Goal: Task Accomplishment & Management: Manage account settings

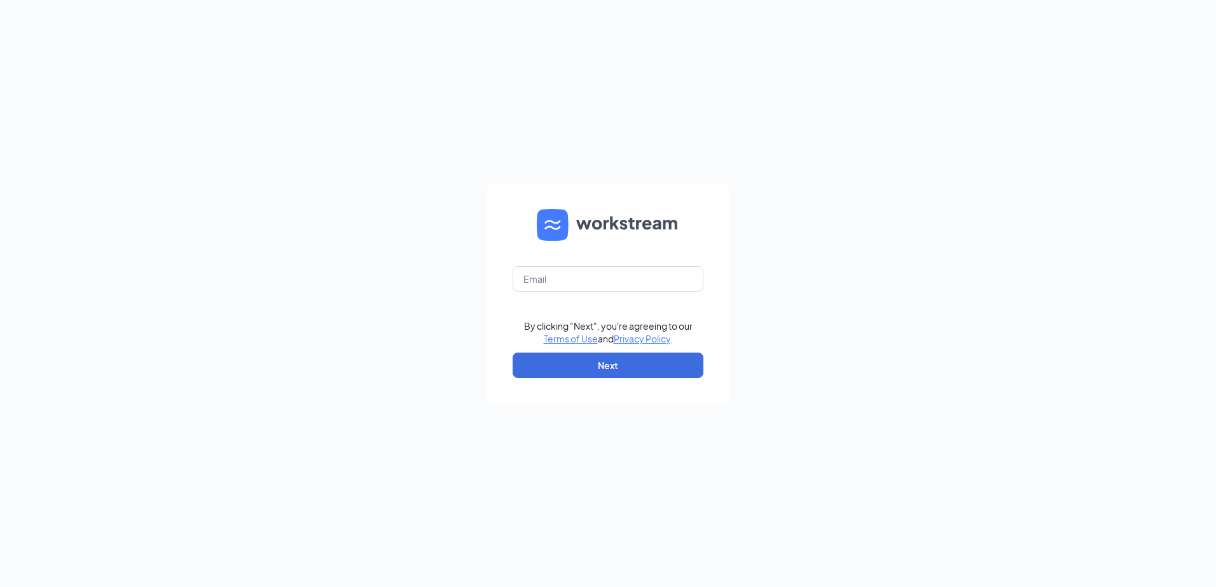
click at [183, 151] on div "By clicking "Next", you're agreeing to our Terms of Use and Privacy Policy . Ne…" at bounding box center [608, 293] width 1216 height 587
drag, startPoint x: 533, startPoint y: 282, endPoint x: 526, endPoint y: 282, distance: 7.0
click at [530, 282] on input "text" at bounding box center [607, 278] width 191 height 25
type input "talent.cfathomaston@gmail.com"
click at [598, 359] on button "Next" at bounding box center [607, 365] width 191 height 25
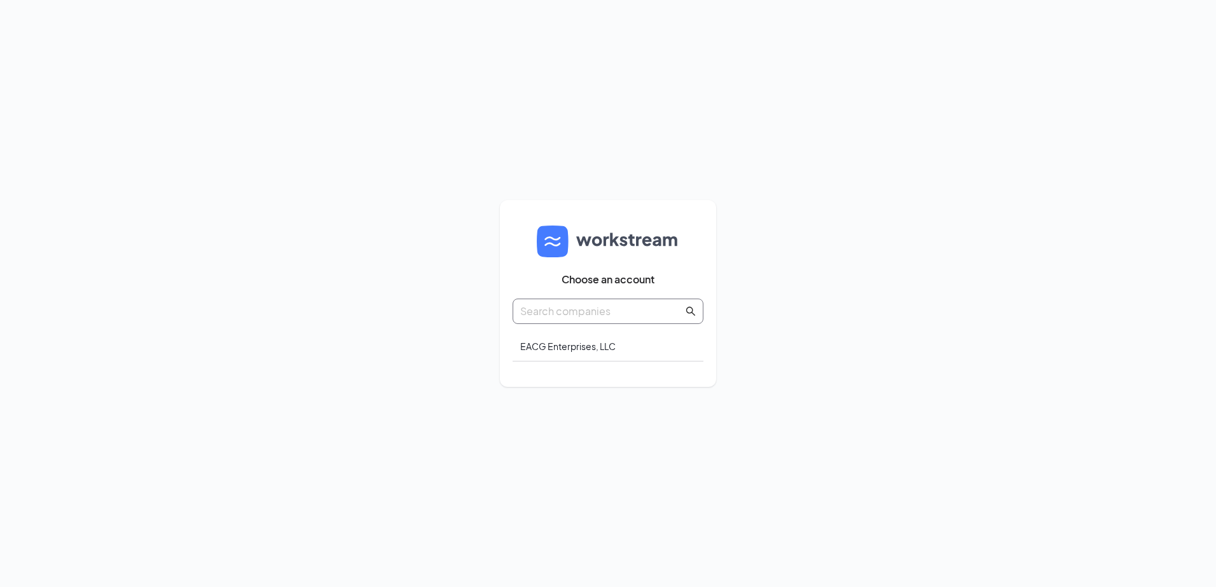
click at [583, 302] on span at bounding box center [607, 311] width 191 height 25
click at [586, 312] on input "text" at bounding box center [601, 311] width 163 height 16
click at [587, 349] on div "EACG Enterprises, LLC" at bounding box center [607, 347] width 191 height 30
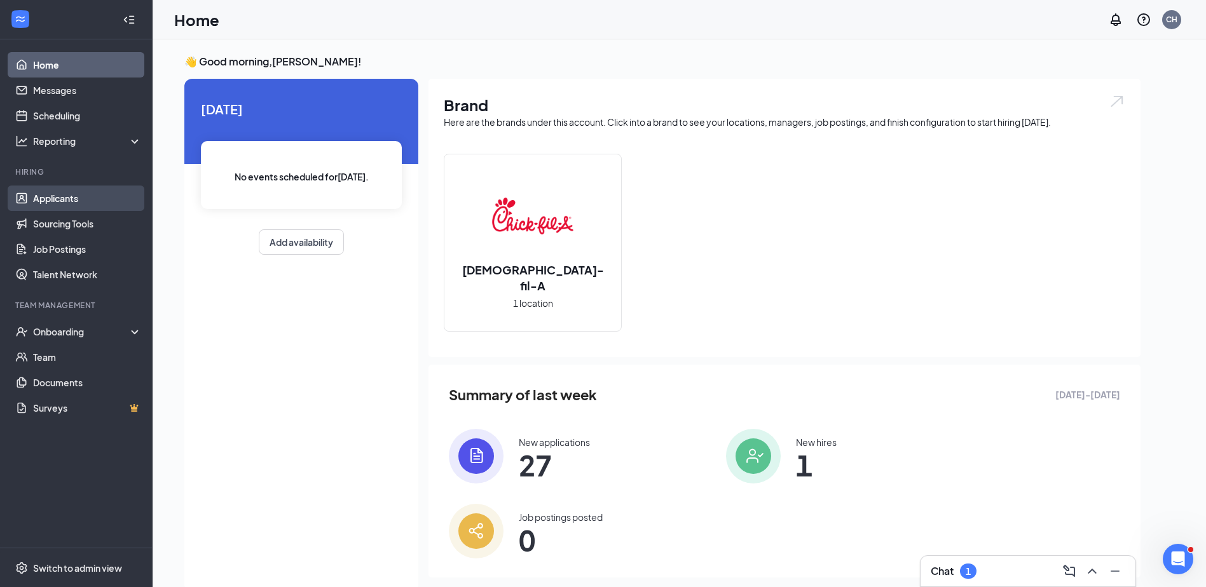
click at [51, 196] on link "Applicants" at bounding box center [87, 198] width 109 height 25
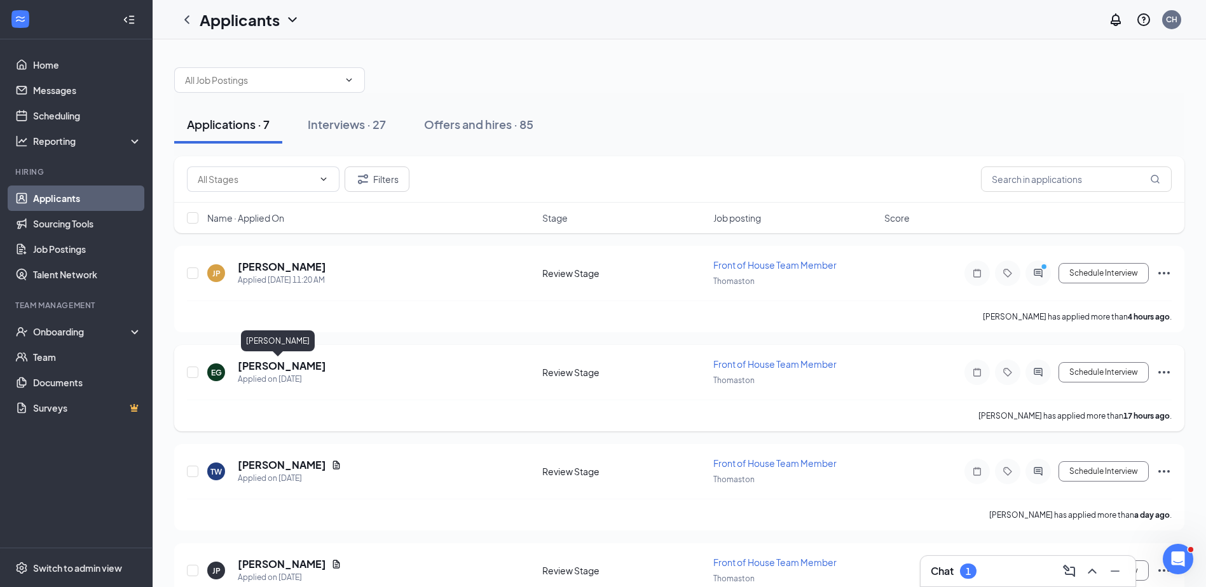
click at [273, 363] on h5 "[PERSON_NAME]" at bounding box center [282, 366] width 88 height 14
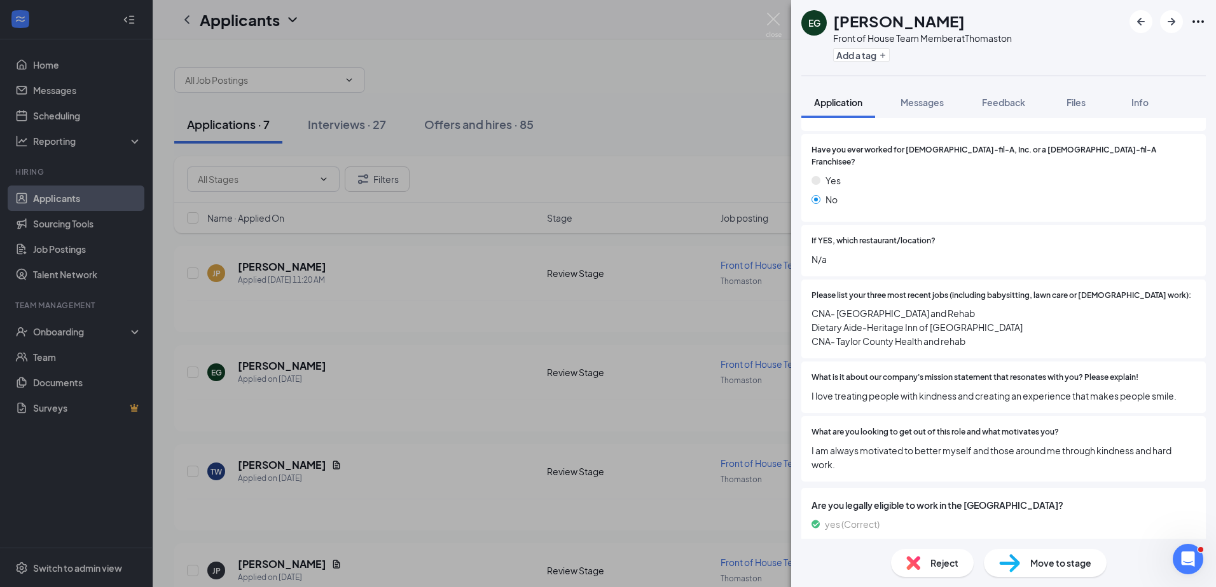
scroll to position [202, 0]
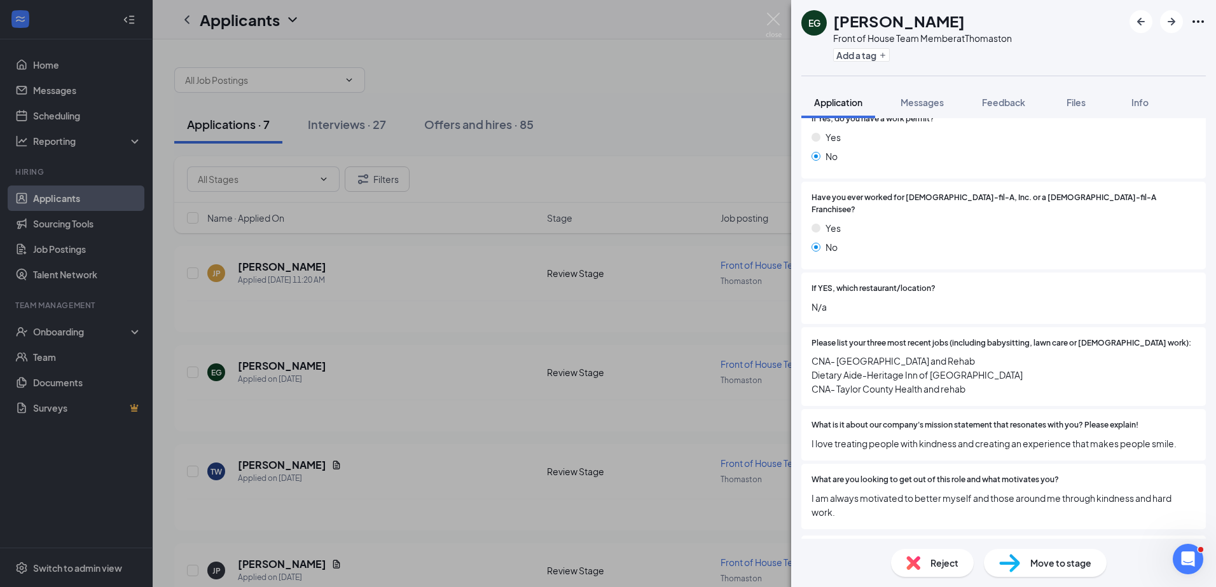
click at [366, 373] on div "EG [PERSON_NAME] Front of House Team Member at Thomaston Add a tag Application …" at bounding box center [608, 293] width 1216 height 587
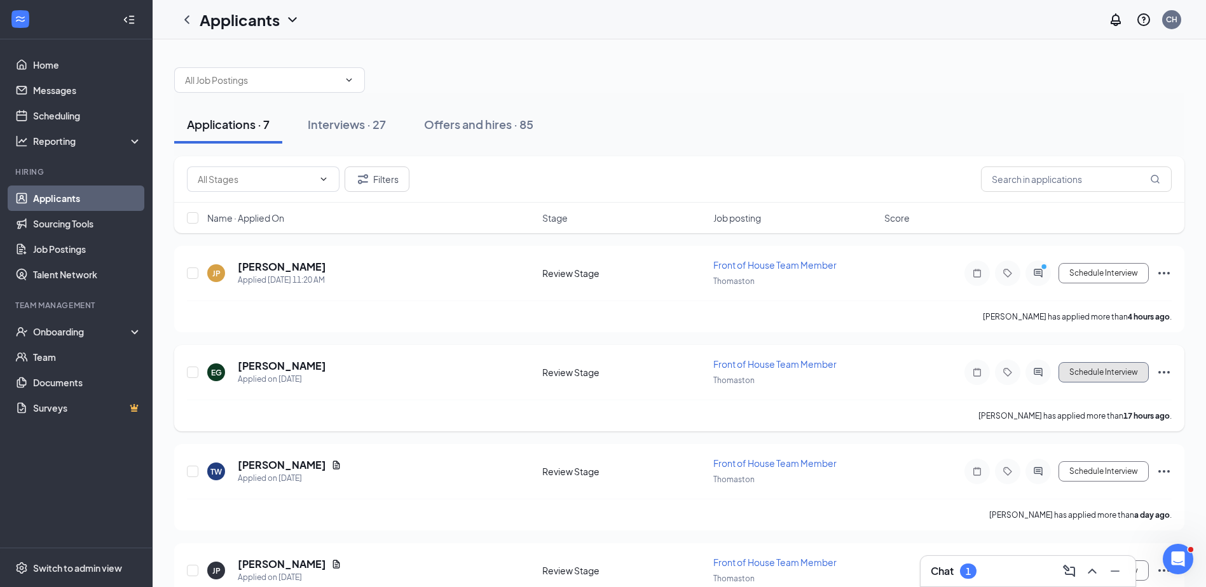
drag, startPoint x: 1097, startPoint y: 374, endPoint x: 1090, endPoint y: 373, distance: 7.1
click at [1093, 374] on button "Schedule Interview" at bounding box center [1104, 372] width 90 height 20
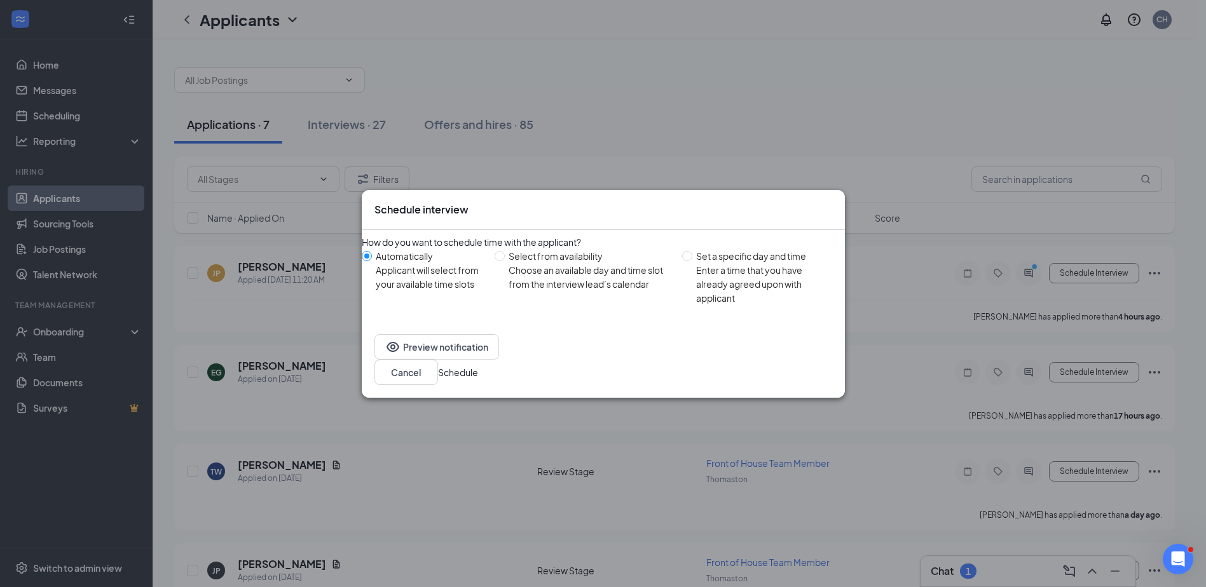
click at [478, 366] on button "Schedule" at bounding box center [458, 373] width 40 height 14
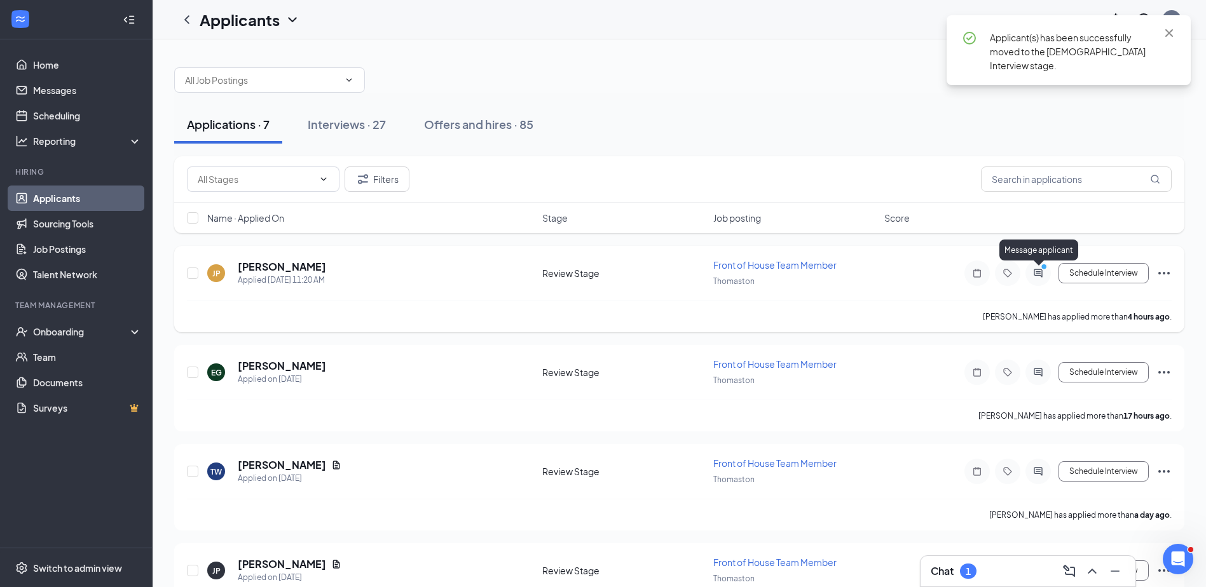
click at [1039, 267] on icon "PrimaryDot" at bounding box center [1045, 268] width 15 height 10
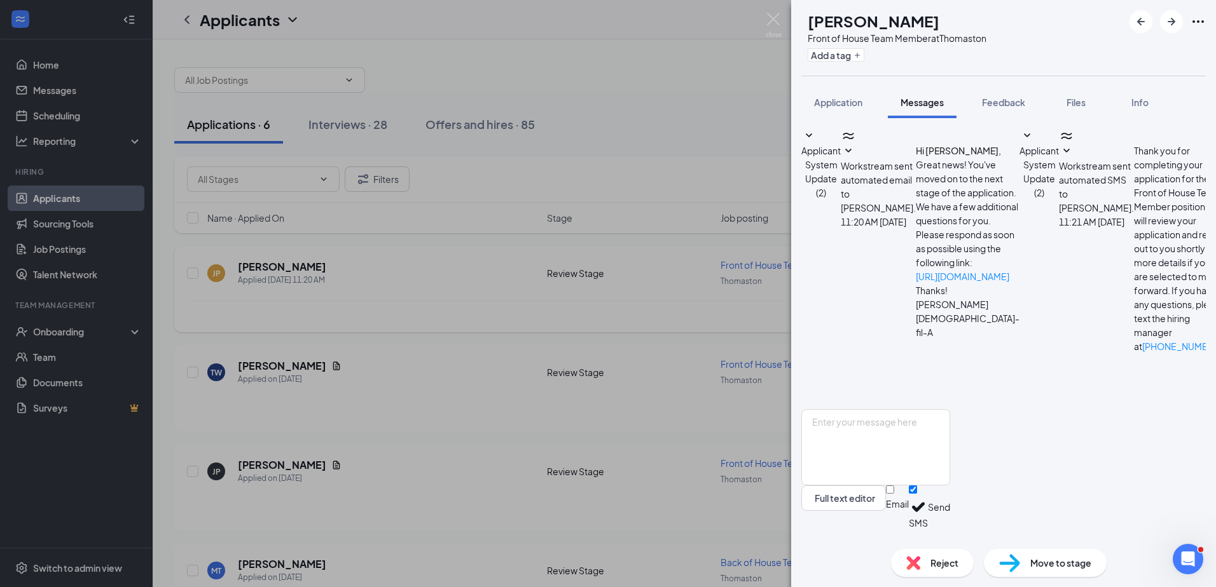
click at [442, 408] on div "JP [PERSON_NAME] Front of House Team Member at Thomaston Add a tag Application …" at bounding box center [608, 293] width 1216 height 587
click at [441, 404] on div "JP [PERSON_NAME] Front of House Team Member at Thomaston Add a tag Application …" at bounding box center [608, 293] width 1216 height 587
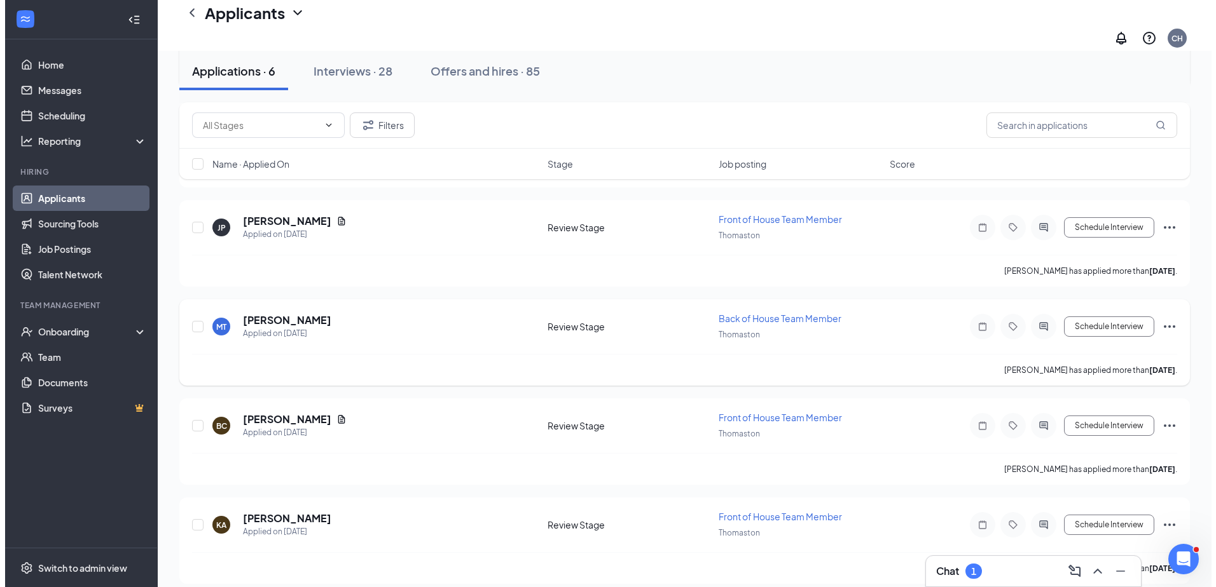
scroll to position [256, 0]
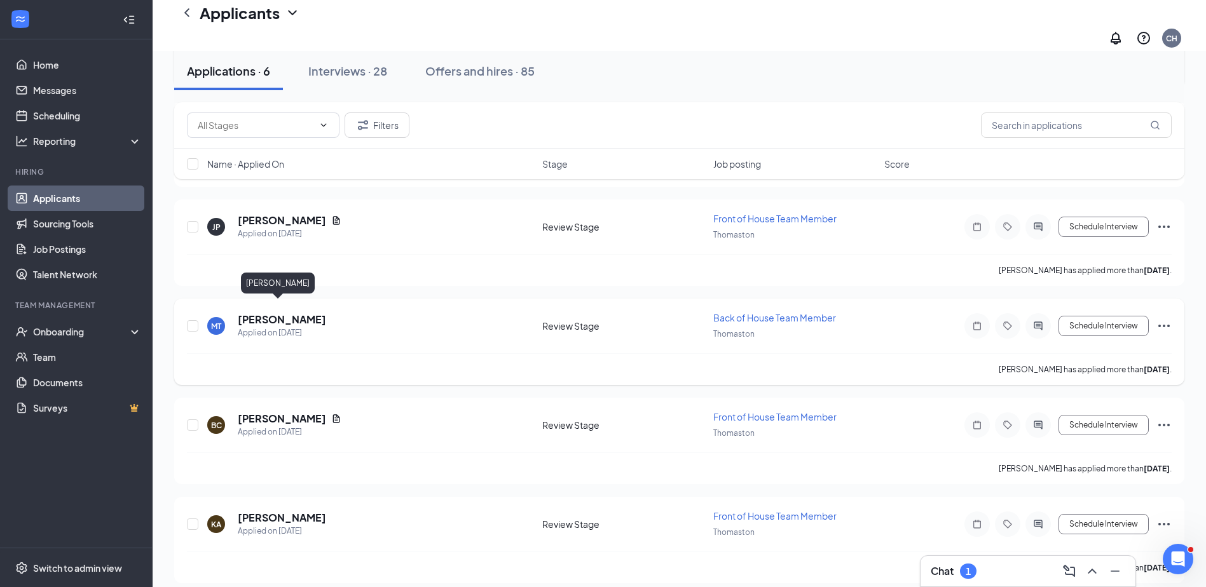
click at [271, 313] on h5 "[PERSON_NAME]" at bounding box center [282, 320] width 88 height 14
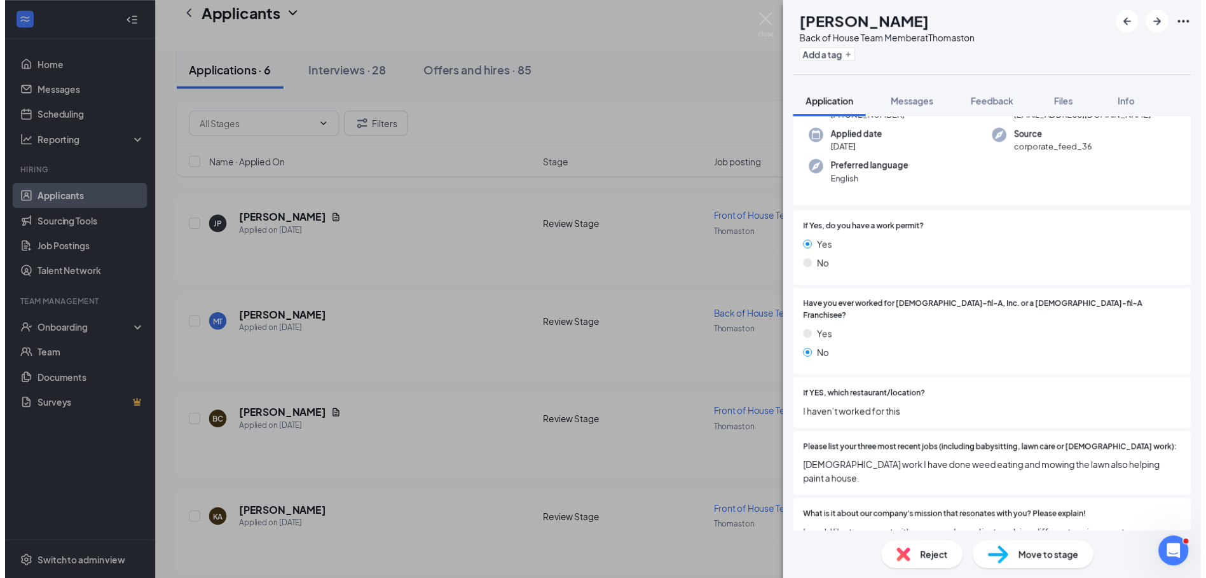
scroll to position [84, 0]
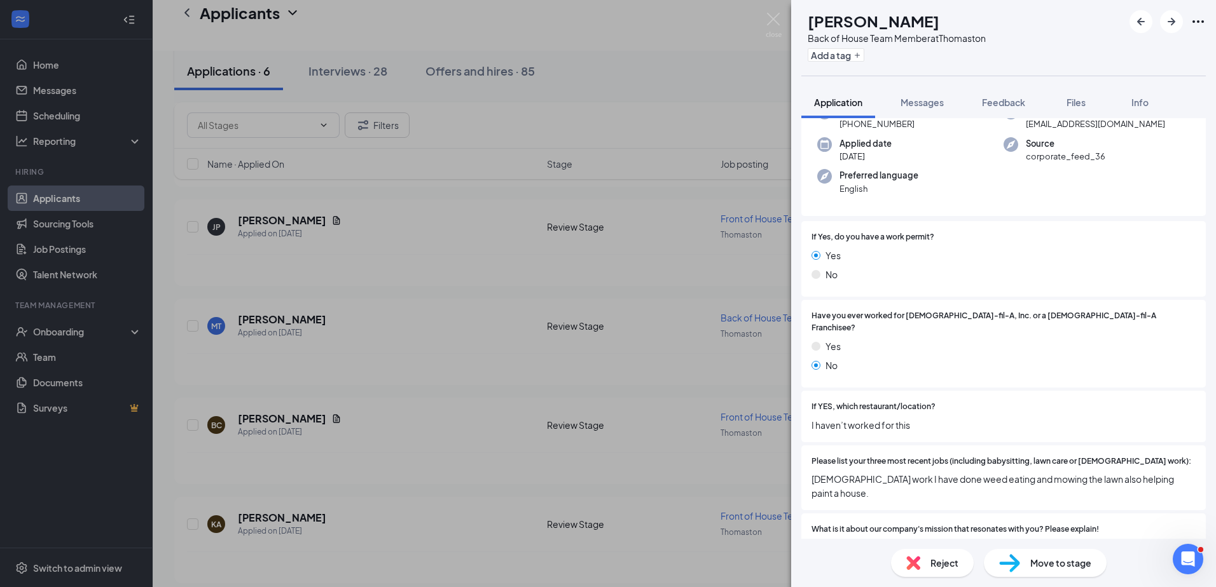
click at [400, 333] on div "MT [PERSON_NAME] Back of House Team Member at Thomaston Add a tag Application M…" at bounding box center [608, 293] width 1216 height 587
drag, startPoint x: 486, startPoint y: 260, endPoint x: 459, endPoint y: 299, distance: 47.1
click at [485, 260] on div "MT [PERSON_NAME] Back of House Team Member at Thomaston Add a tag Application M…" at bounding box center [608, 293] width 1216 height 587
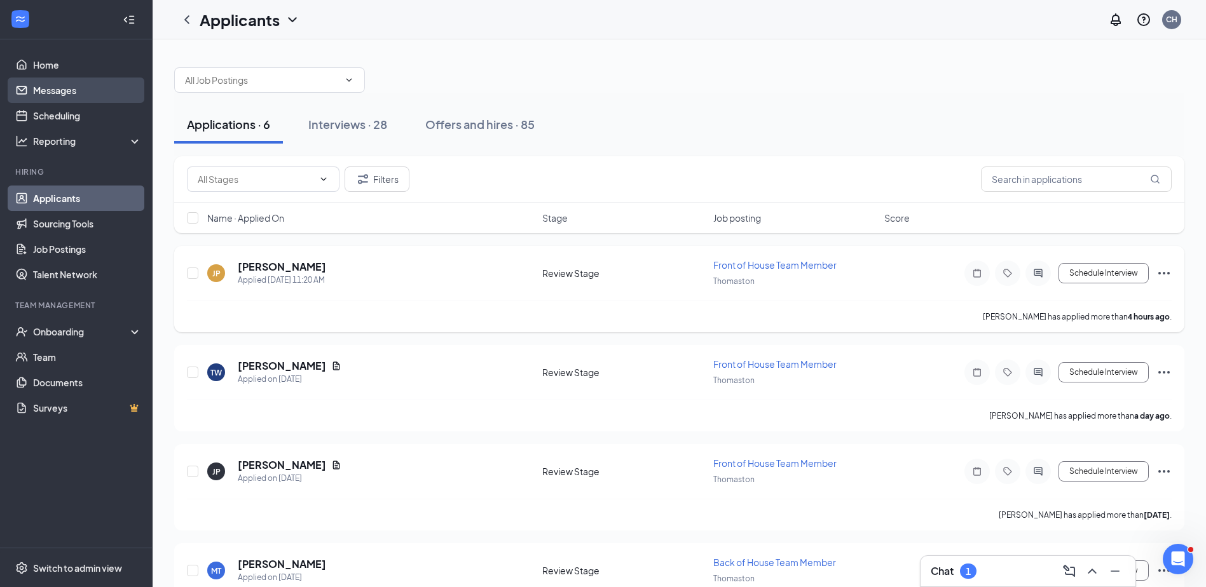
click at [57, 91] on link "Messages" at bounding box center [87, 90] width 109 height 25
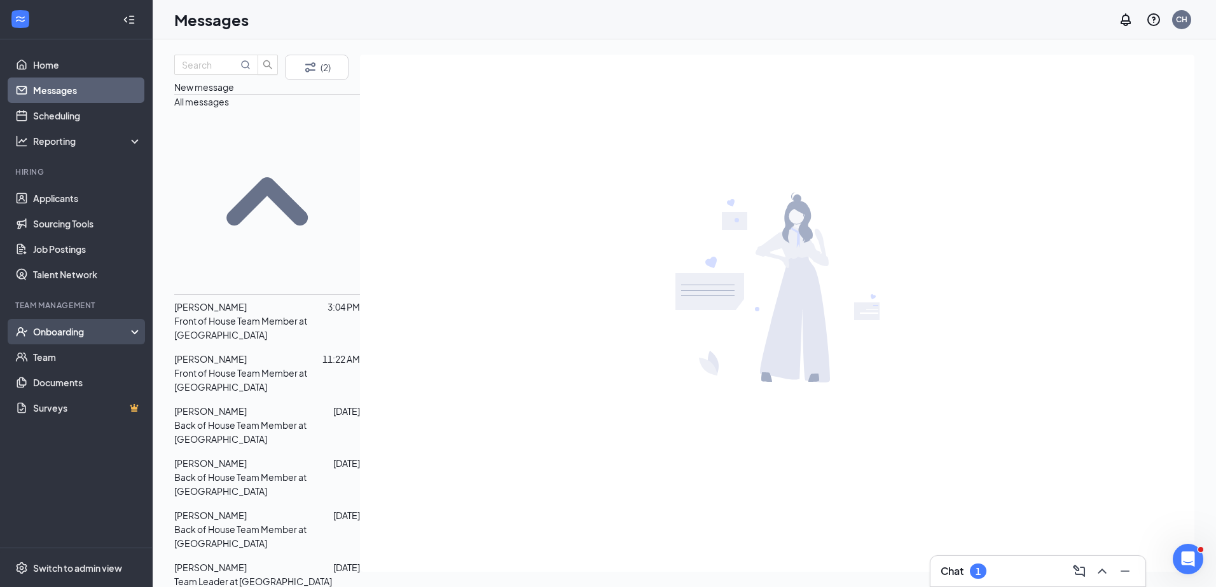
click at [53, 322] on div "Onboarding" at bounding box center [76, 331] width 153 height 25
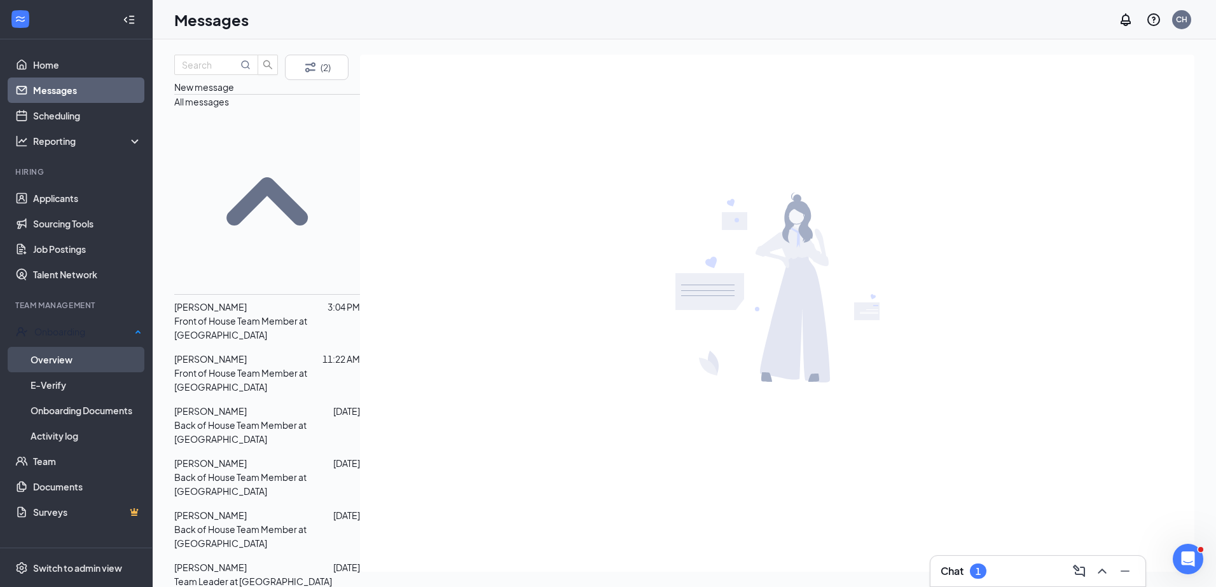
click at [61, 356] on link "Overview" at bounding box center [86, 359] width 111 height 25
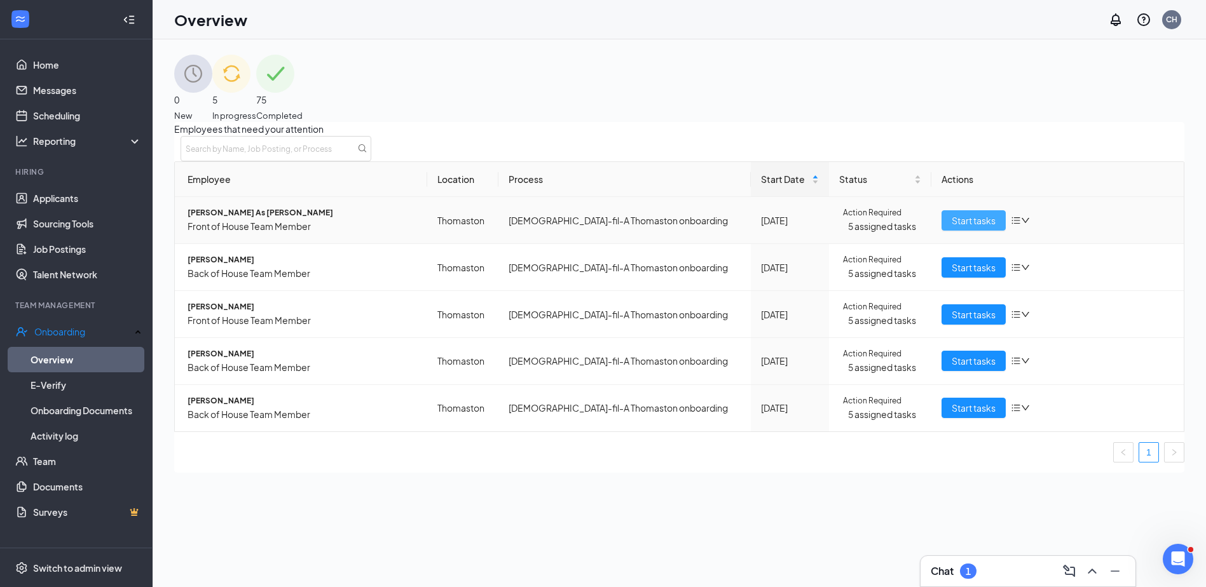
drag, startPoint x: 993, startPoint y: 233, endPoint x: 975, endPoint y: 232, distance: 17.8
click at [989, 231] on button "Start tasks" at bounding box center [974, 220] width 64 height 20
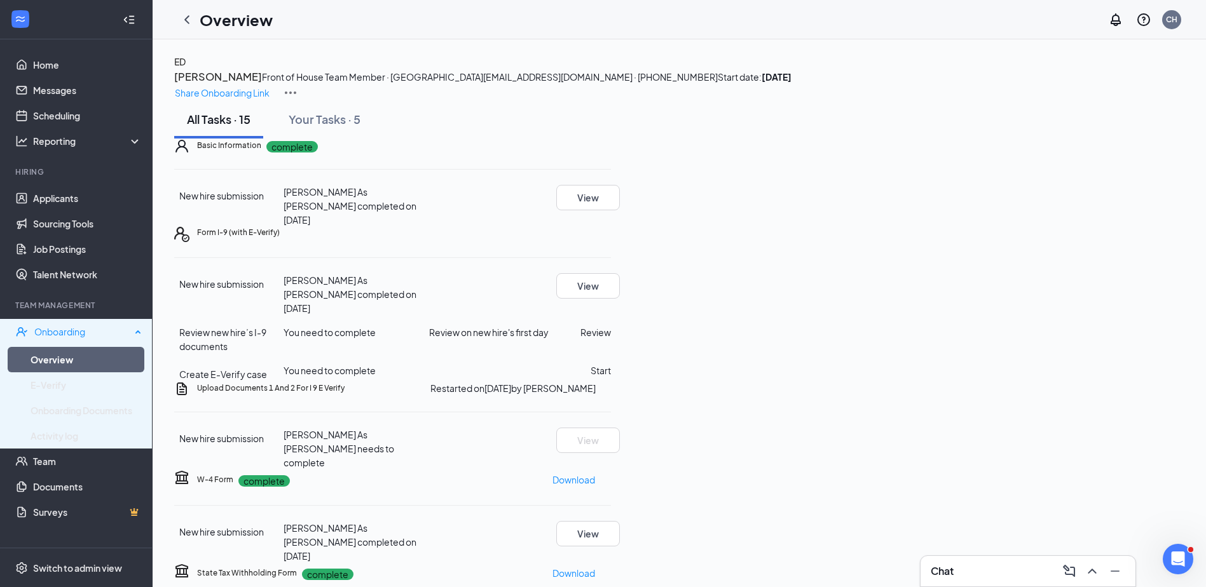
click at [67, 334] on div "Onboarding" at bounding box center [82, 332] width 97 height 13
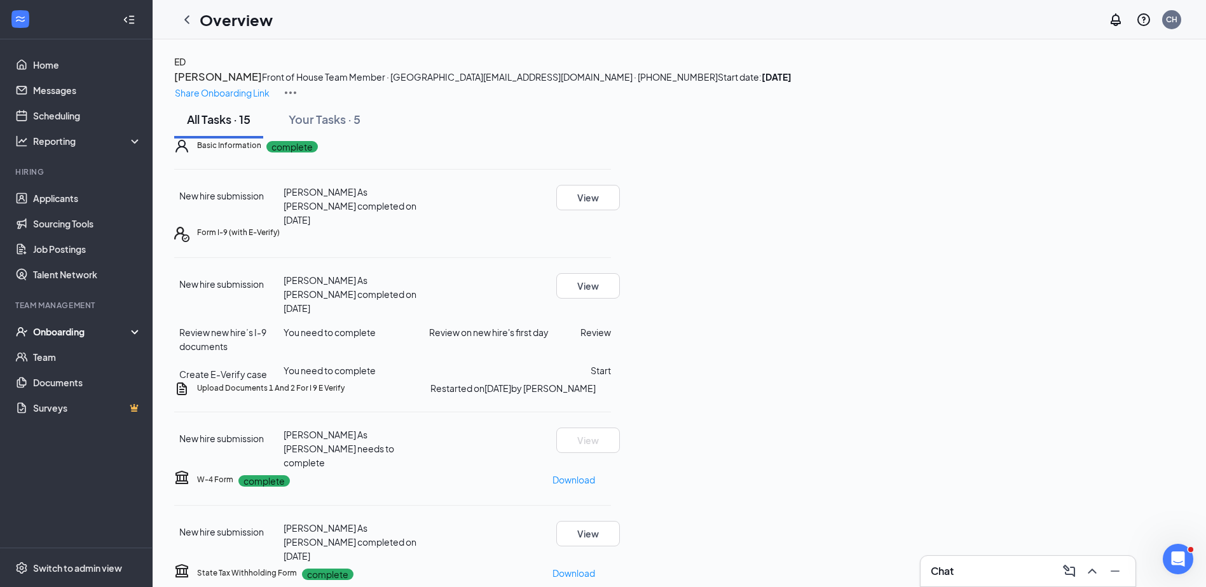
click at [67, 334] on div "Onboarding" at bounding box center [82, 332] width 98 height 13
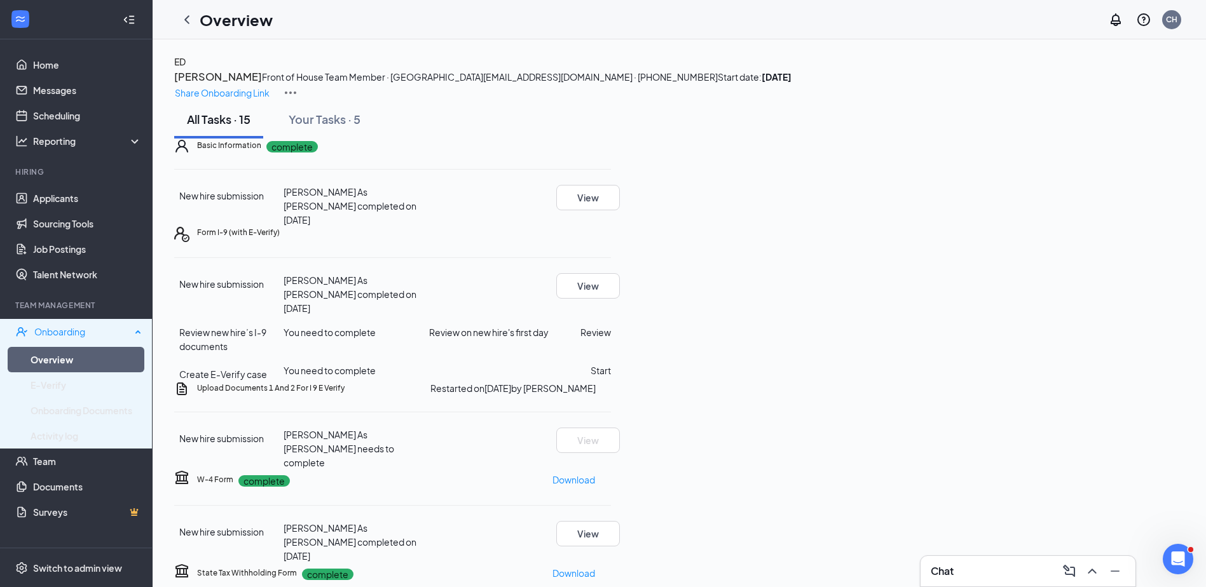
click at [74, 345] on div "Onboarding" at bounding box center [76, 331] width 153 height 25
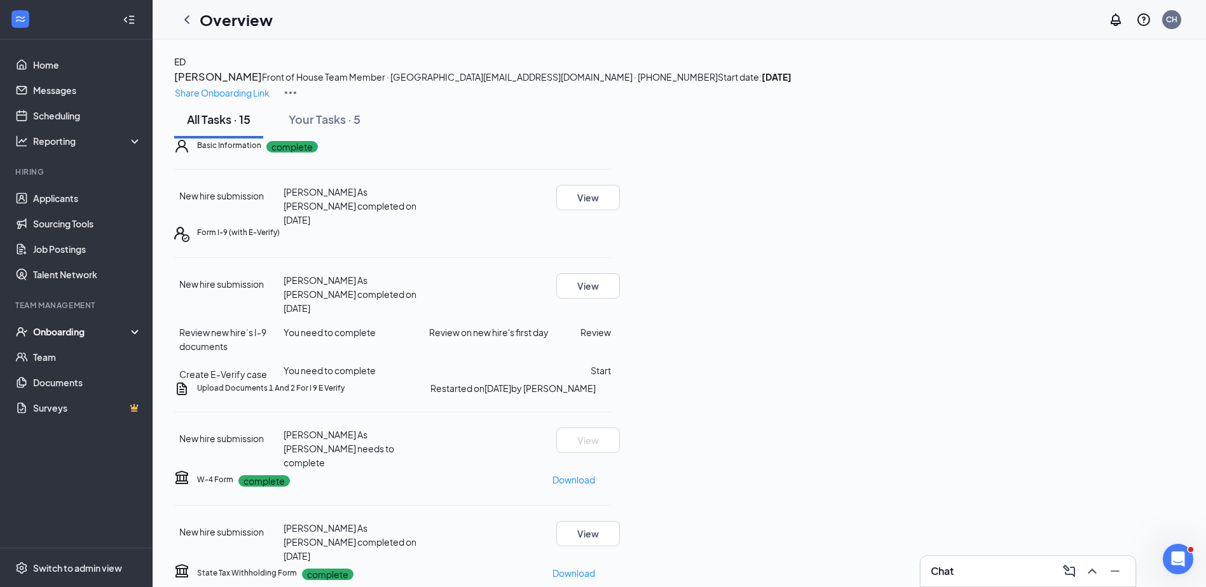
click at [62, 333] on div "Onboarding" at bounding box center [82, 332] width 98 height 13
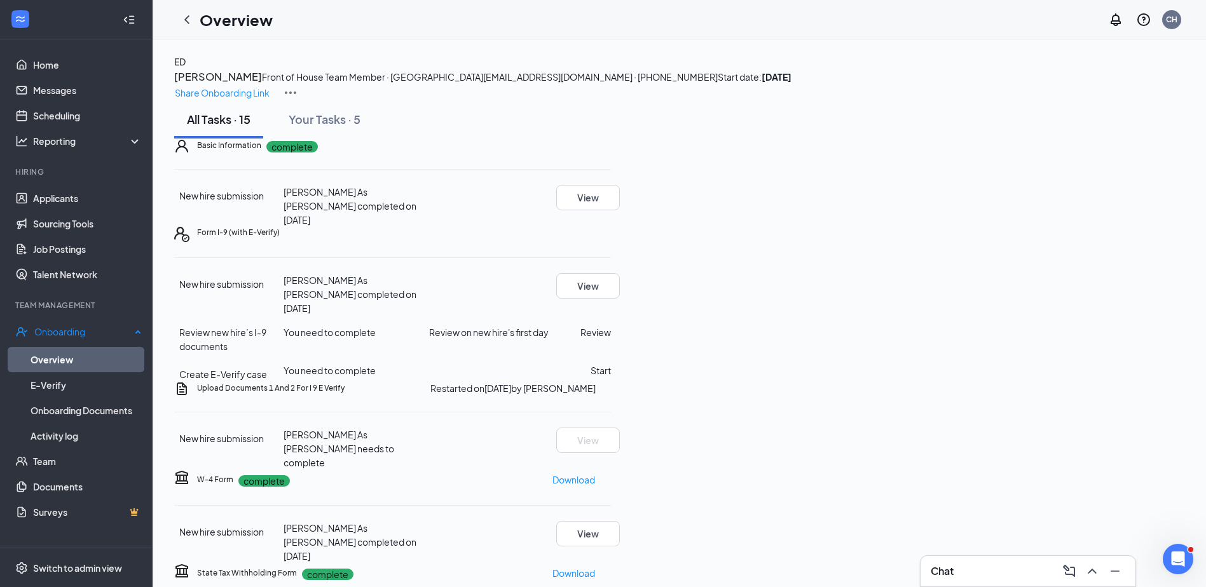
click at [67, 354] on link "Overview" at bounding box center [86, 359] width 111 height 25
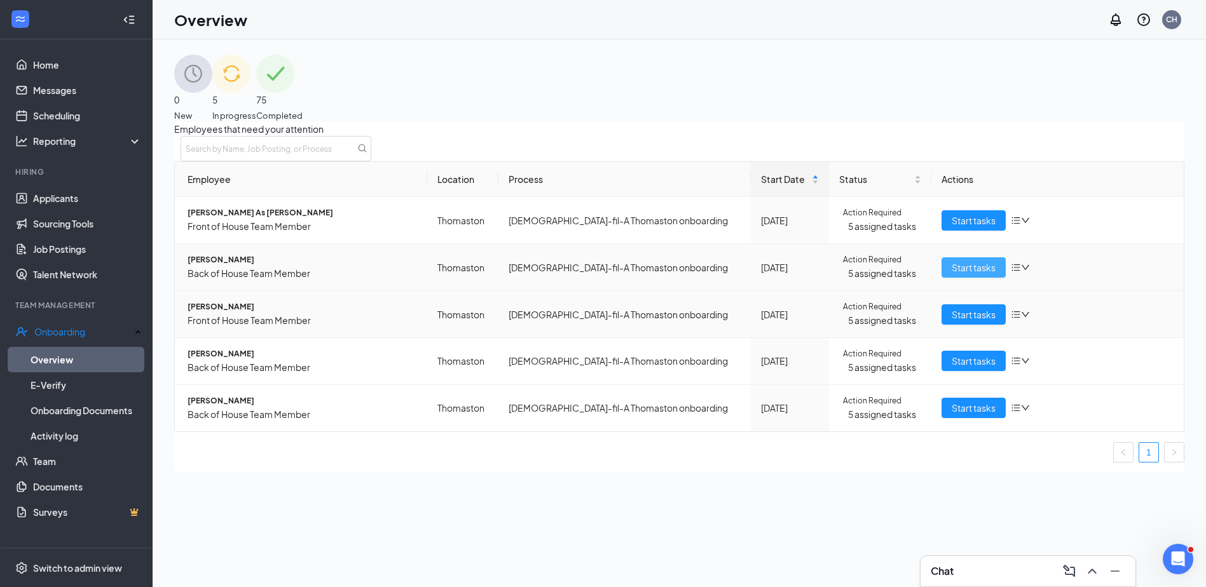
click at [958, 275] on span "Start tasks" at bounding box center [974, 268] width 44 height 14
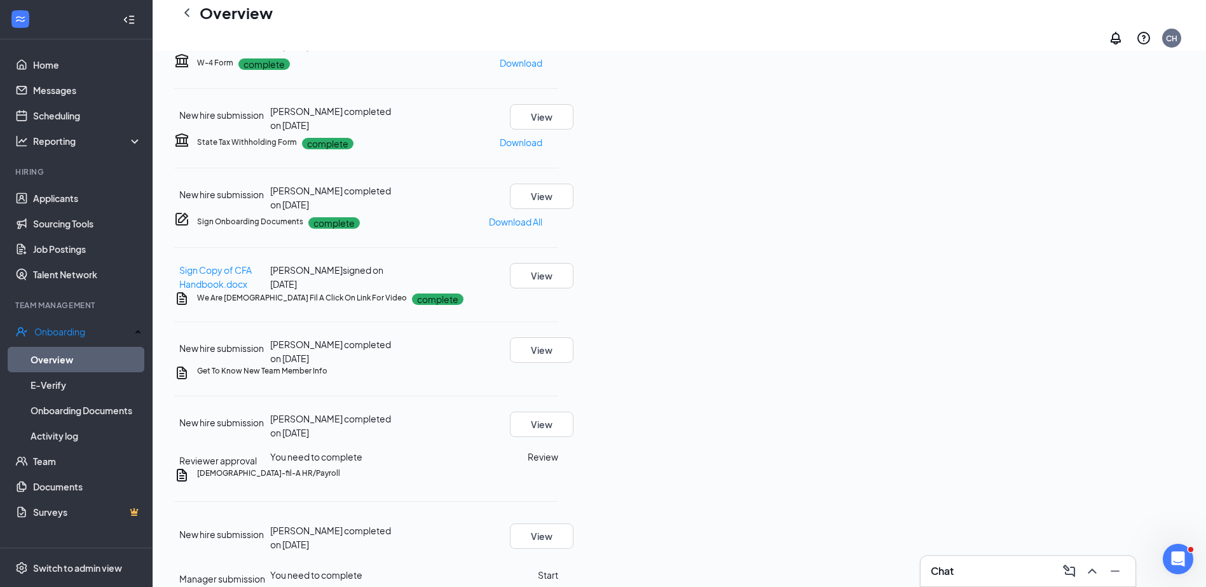
scroll to position [339, 0]
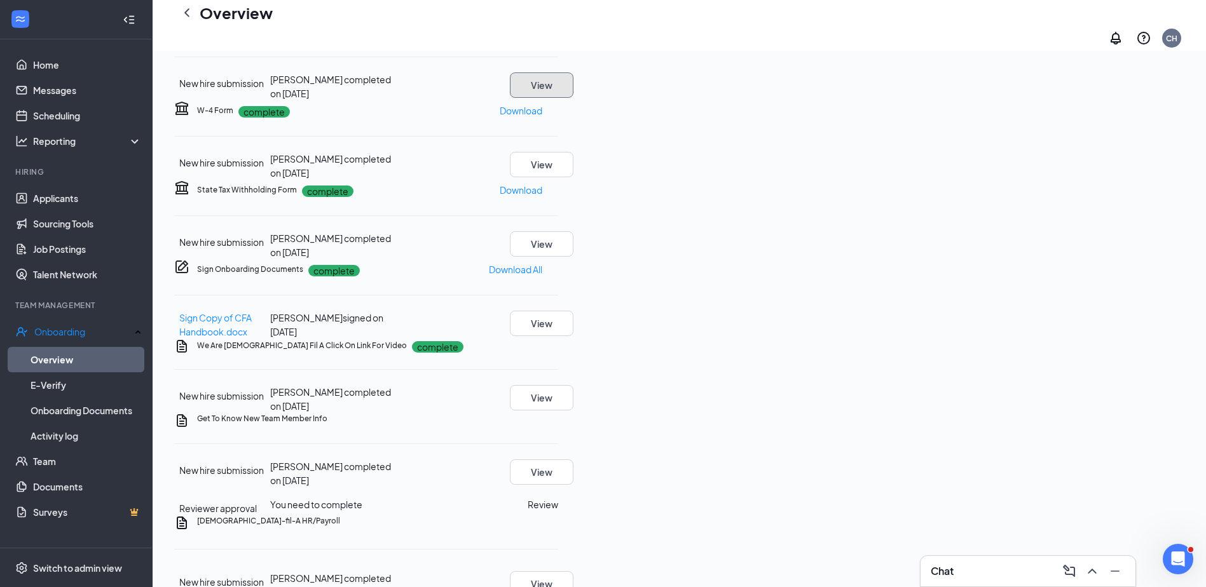
click at [573, 98] on button "View" at bounding box center [542, 84] width 64 height 25
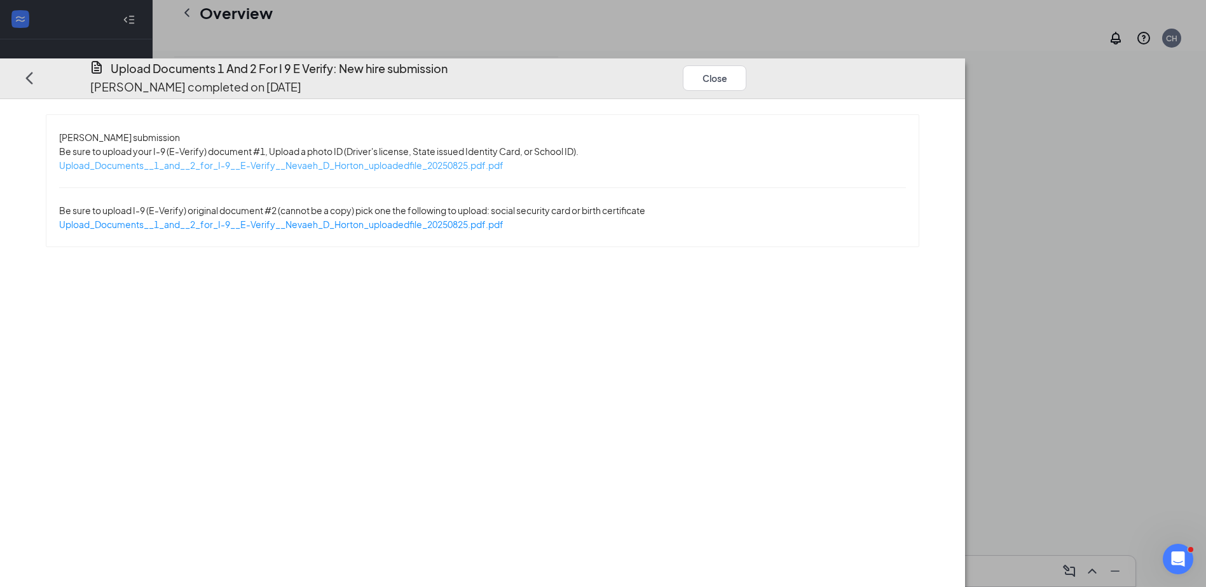
click at [452, 160] on span "Upload_Documents__1_and__2_for_I-9__E-Verify__Nevaeh_D_Horton_uploadedfile_2025…" at bounding box center [281, 165] width 444 height 11
